Goal: Ask a question

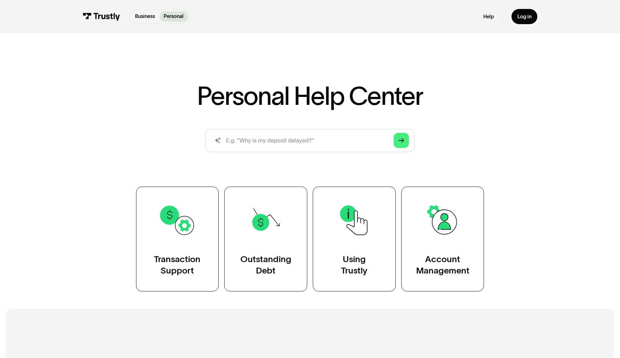
click at [411, 48] on div "Personal Help Center AI-powered search ( 1 / 4 ) Type your question and our sma…" at bounding box center [310, 164] width 620 height 254
